Goal: Task Accomplishment & Management: Manage account settings

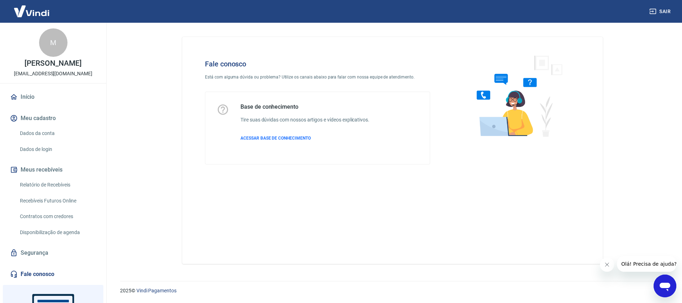
click at [659, 283] on icon "Abrir janela de mensagens" at bounding box center [665, 286] width 13 height 13
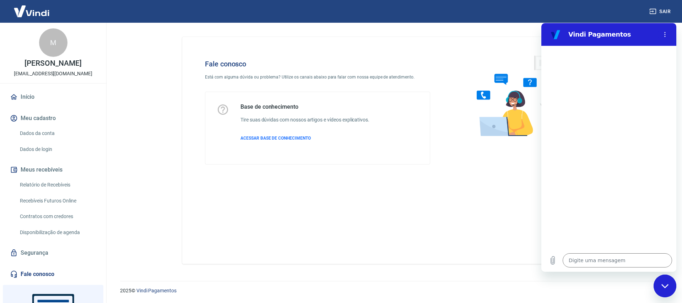
click at [70, 105] on link "Início" at bounding box center [53, 97] width 89 height 16
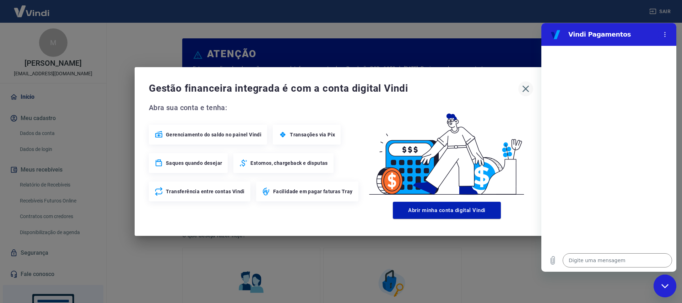
click at [524, 87] on icon "button" at bounding box center [526, 89] width 7 height 7
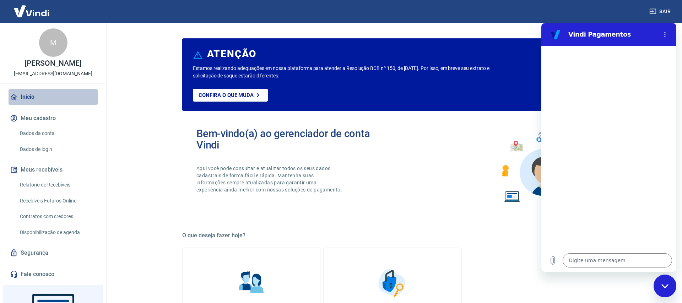
click at [38, 99] on link "Início" at bounding box center [53, 97] width 89 height 16
type textarea "x"
click at [624, 264] on textarea at bounding box center [617, 260] width 109 height 14
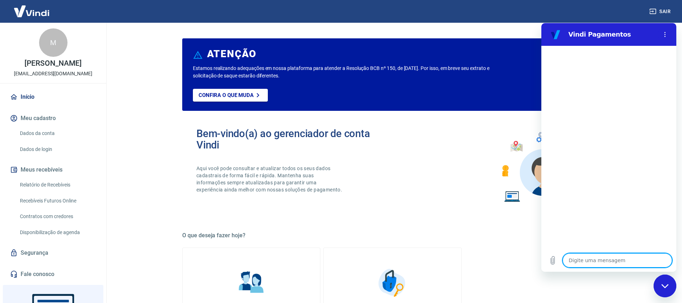
type textarea "o"
type textarea "x"
type textarea "oi"
type textarea "x"
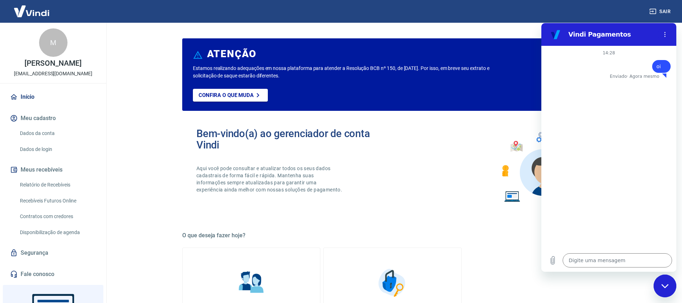
click at [46, 192] on link "Relatório de Recebíveis" at bounding box center [57, 185] width 81 height 15
